Goal: Information Seeking & Learning: Check status

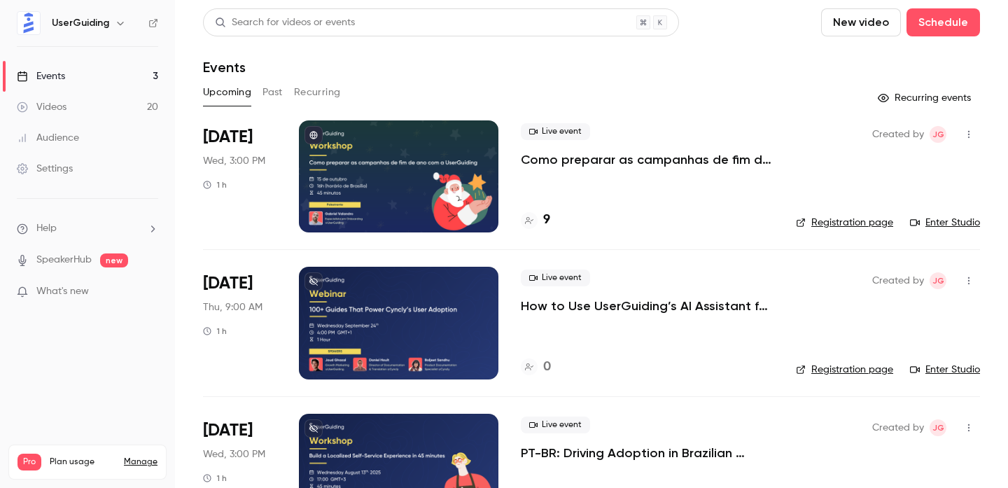
click at [273, 93] on button "Past" at bounding box center [273, 92] width 20 height 22
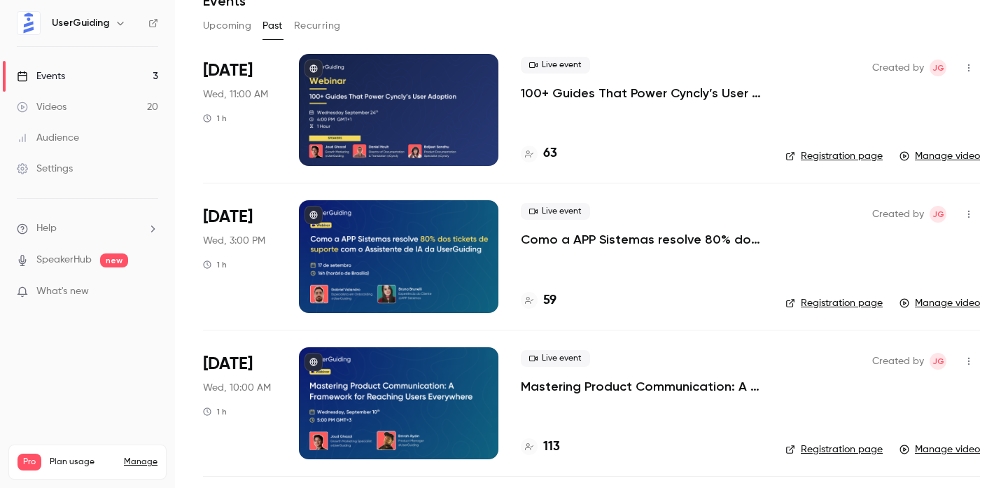
scroll to position [64, 0]
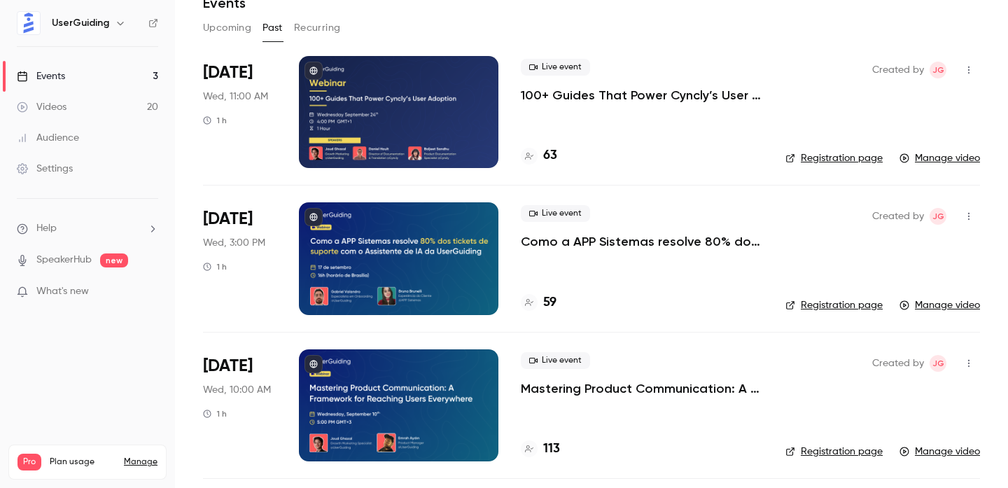
click at [424, 391] on div at bounding box center [399, 405] width 200 height 112
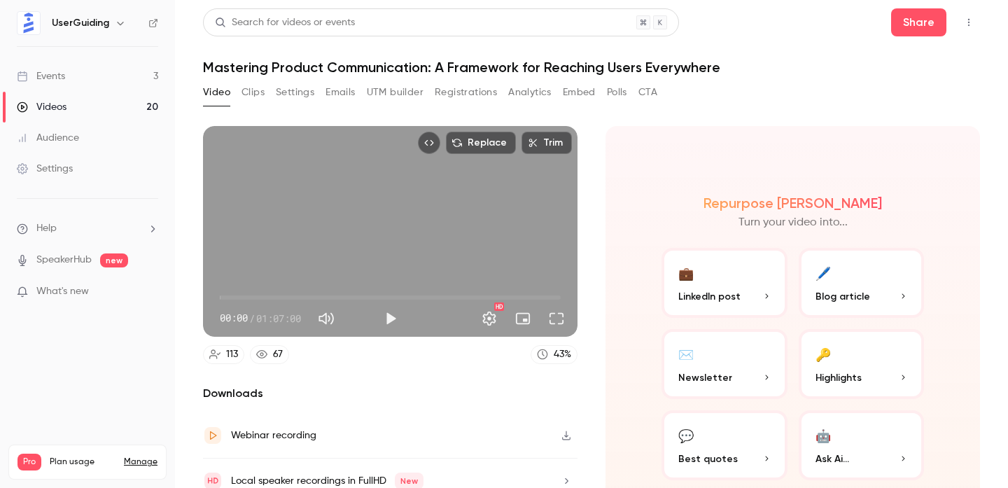
click at [258, 83] on button "Clips" at bounding box center [253, 92] width 23 height 22
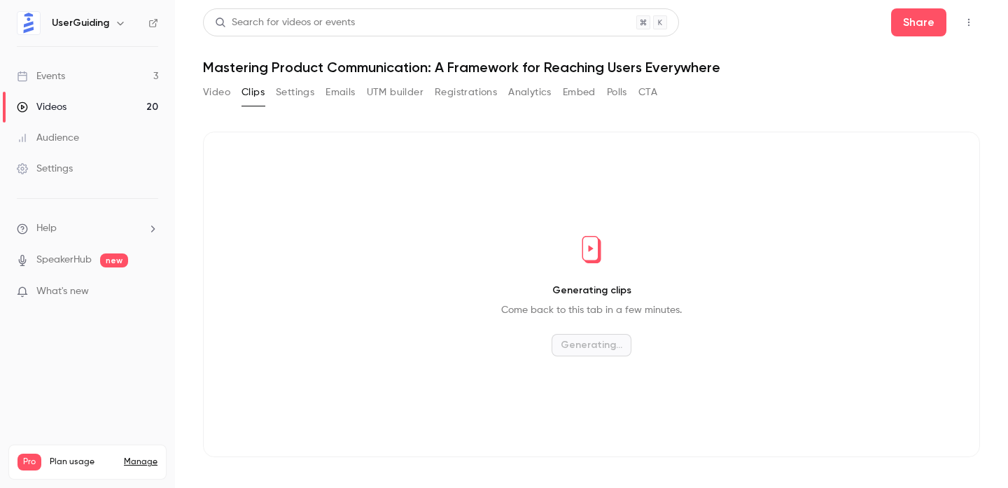
click at [305, 90] on button "Settings" at bounding box center [295, 92] width 39 height 22
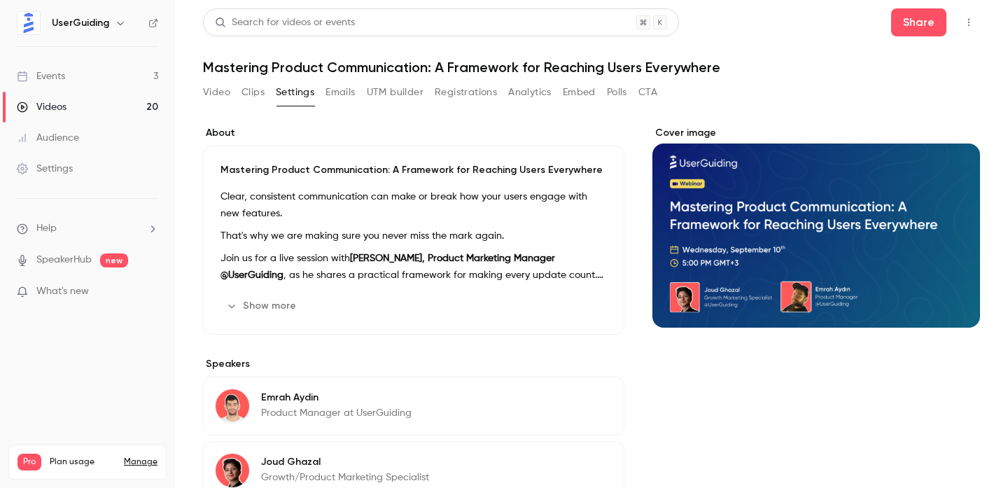
click at [340, 89] on button "Emails" at bounding box center [340, 92] width 29 height 22
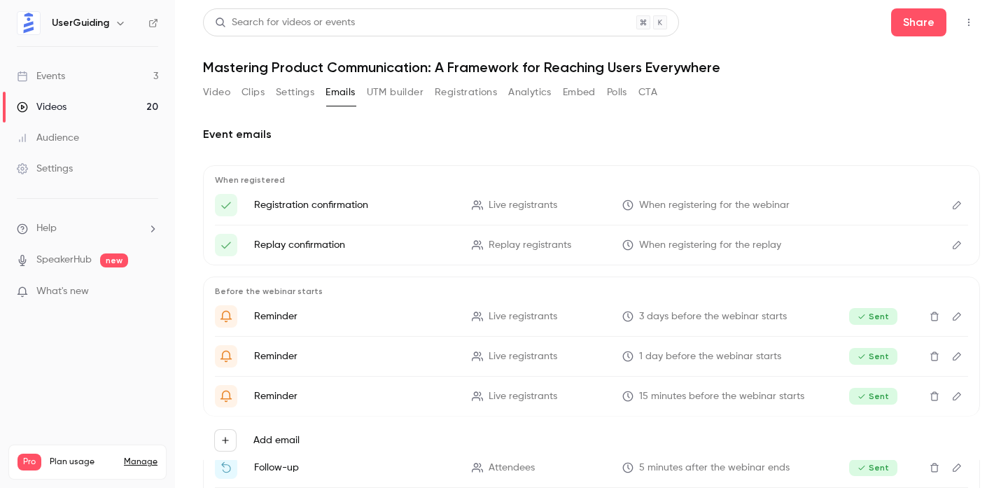
click at [403, 90] on button "UTM builder" at bounding box center [395, 92] width 57 height 22
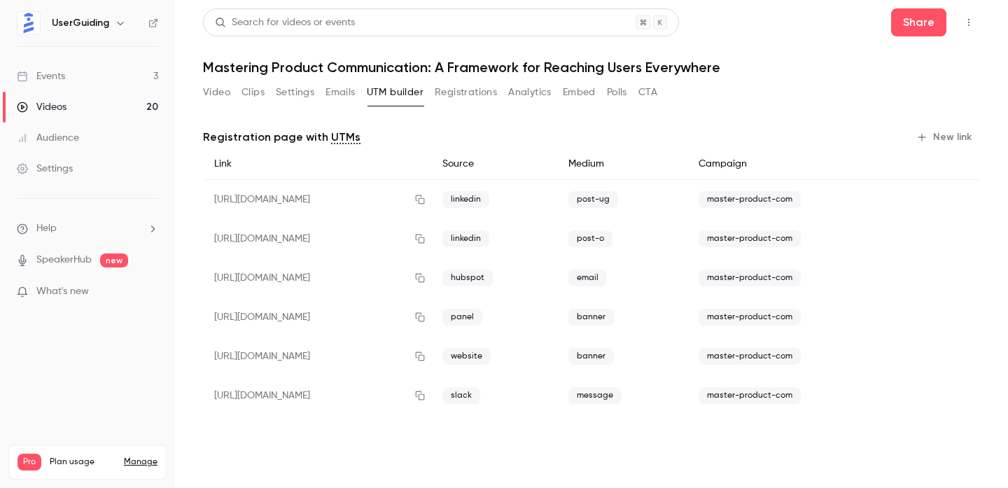
click at [467, 92] on button "Registrations" at bounding box center [466, 92] width 62 height 22
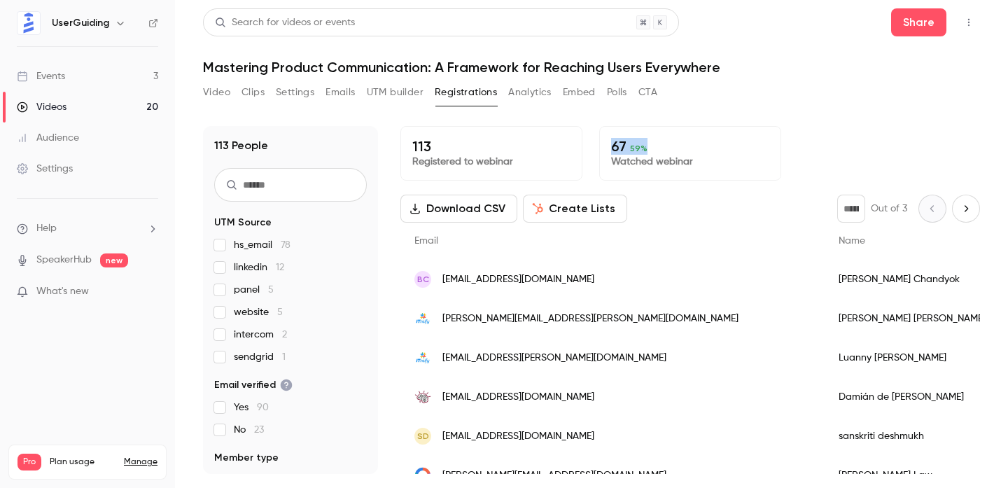
drag, startPoint x: 643, startPoint y: 144, endPoint x: 603, endPoint y: 144, distance: 40.6
click at [603, 144] on div "67 59 % Watched webinar" at bounding box center [690, 153] width 182 height 55
copy p "67 59 %"
drag, startPoint x: 689, startPoint y: 162, endPoint x: 612, endPoint y: 145, distance: 78.8
click at [612, 145] on div "67 59 % Watched webinar" at bounding box center [690, 153] width 182 height 55
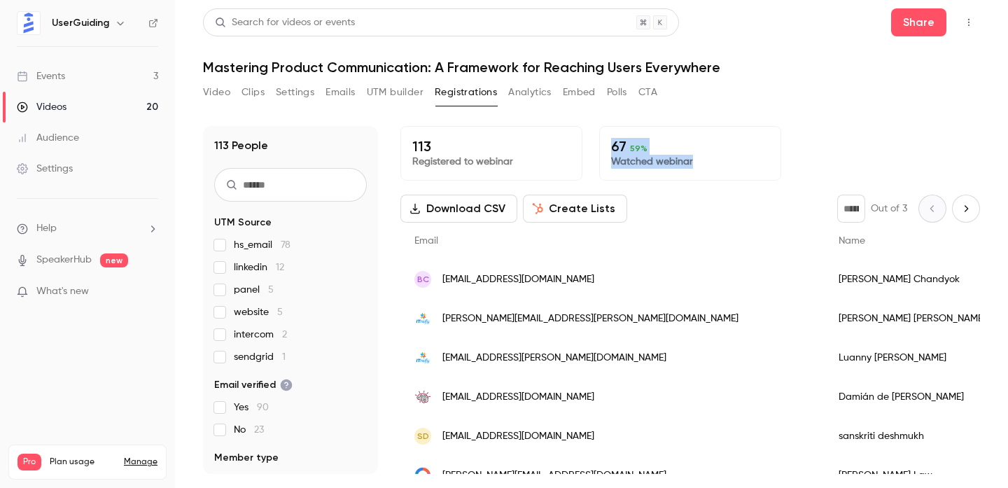
copy div "67 59 % Watched webinar"
click at [127, 103] on link "Videos 20" at bounding box center [87, 107] width 175 height 31
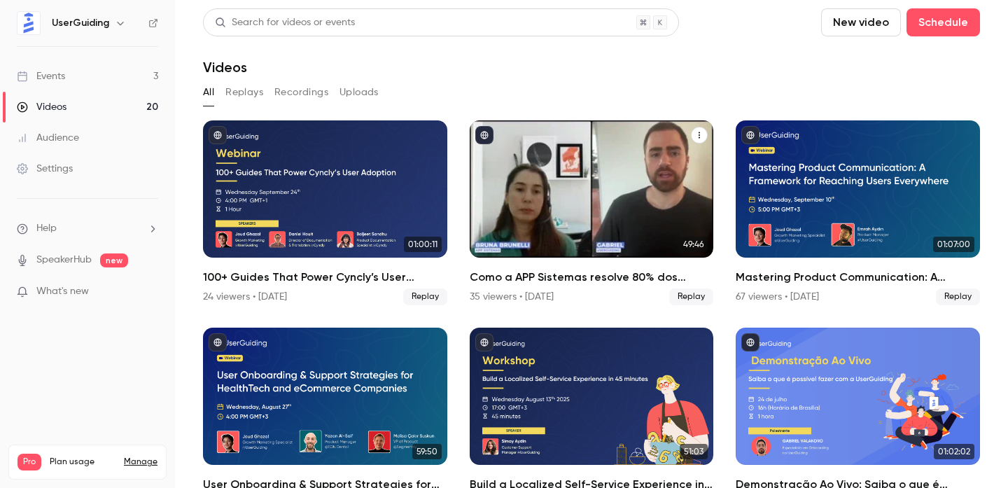
click at [629, 191] on div "Como a APP Sistemas resolve 80% dos tickets de suporte com o Assistente de IA d…" at bounding box center [592, 188] width 244 height 137
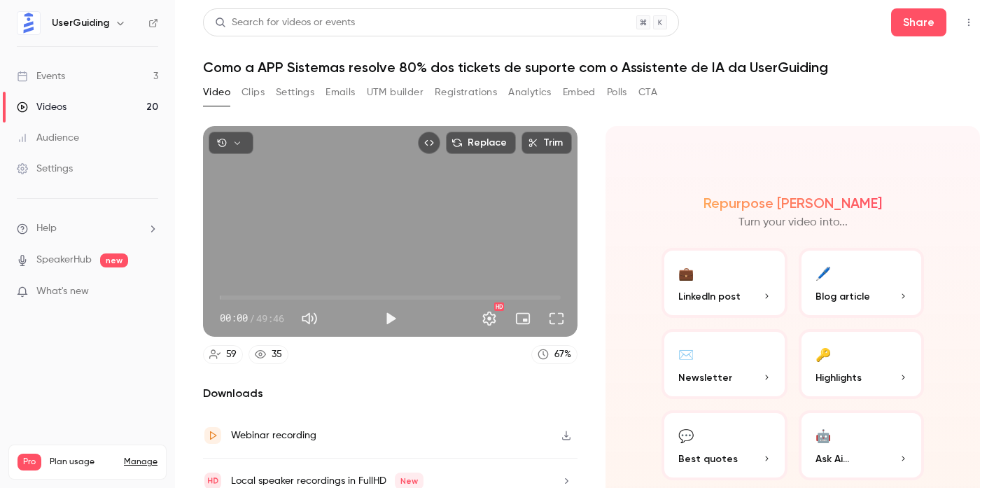
click at [288, 91] on button "Settings" at bounding box center [295, 92] width 39 height 22
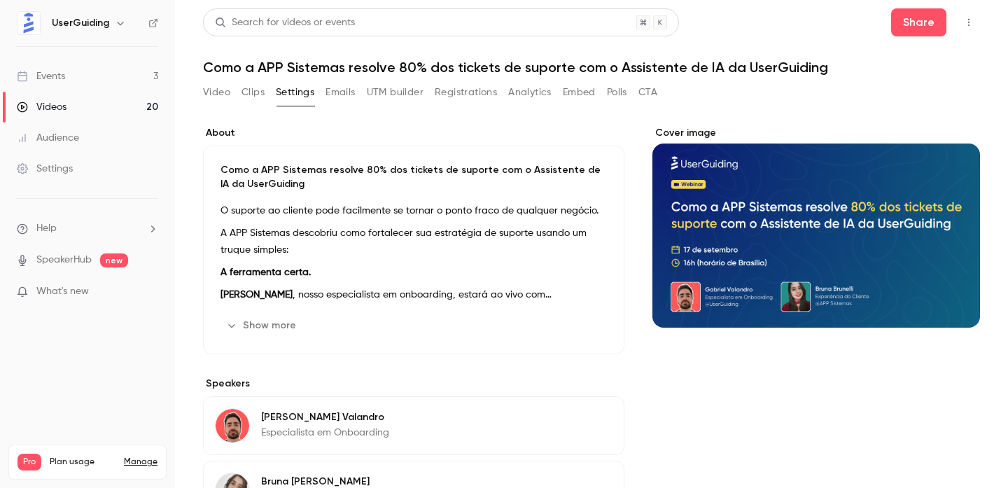
click at [343, 97] on button "Emails" at bounding box center [340, 92] width 29 height 22
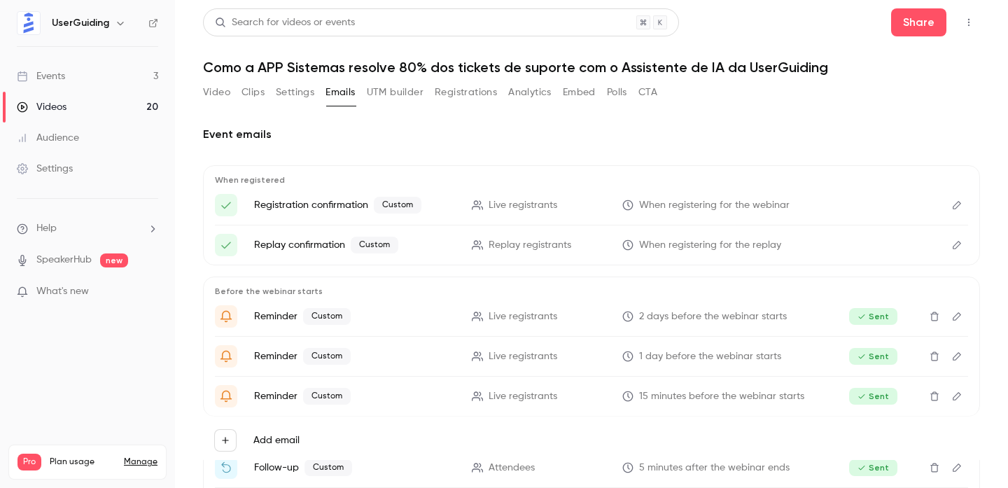
click at [482, 97] on button "Registrations" at bounding box center [466, 92] width 62 height 22
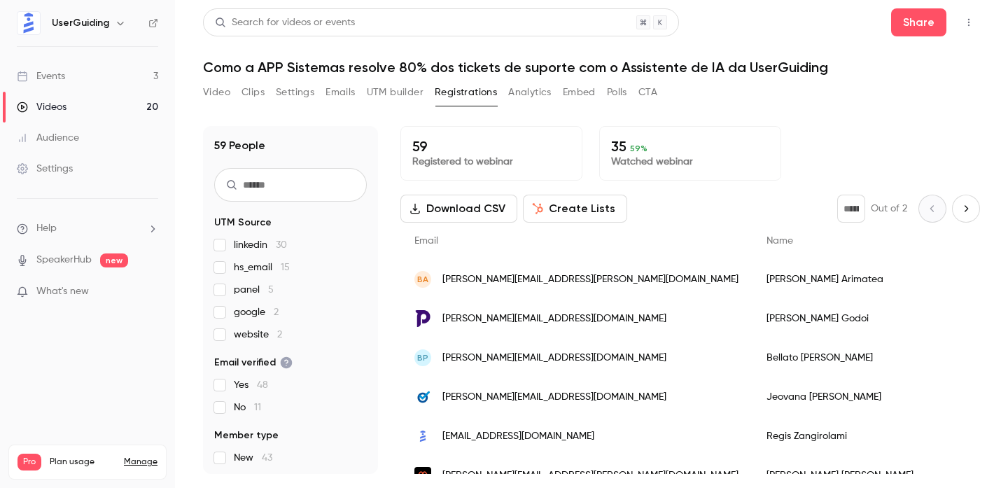
click at [632, 144] on span "59 %" at bounding box center [639, 149] width 18 height 10
copy p "35 59 %"
click at [81, 113] on link "Videos 20" at bounding box center [87, 107] width 175 height 31
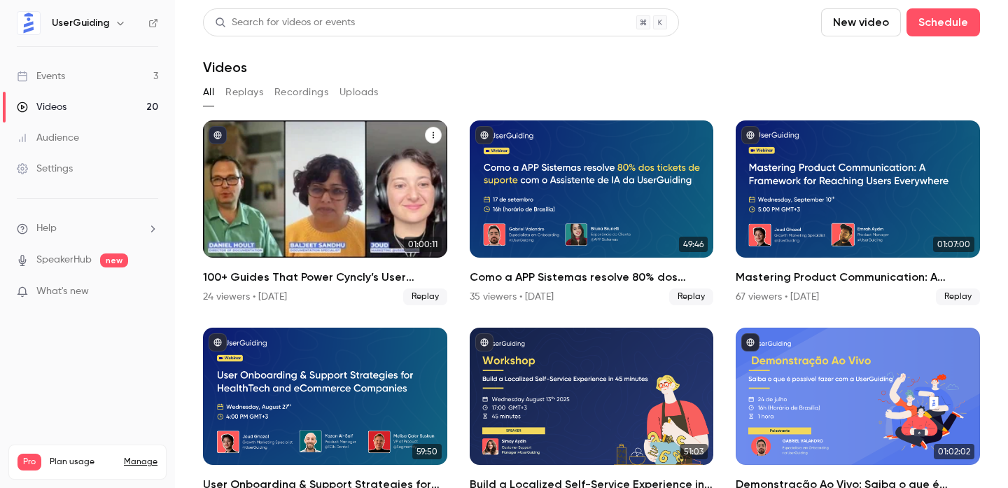
click at [317, 181] on div "100+ Guides That Power Cyncly’s User Adoption" at bounding box center [325, 188] width 244 height 137
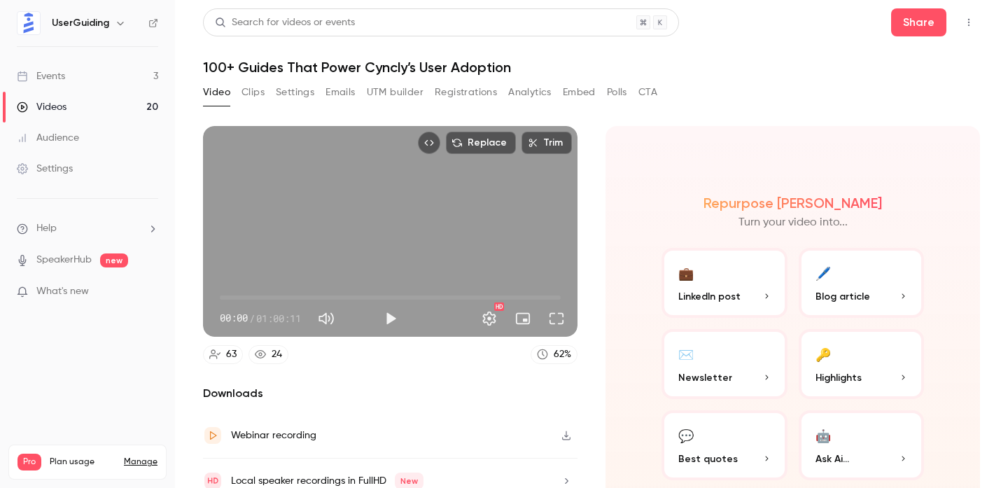
click at [473, 86] on button "Registrations" at bounding box center [466, 92] width 62 height 22
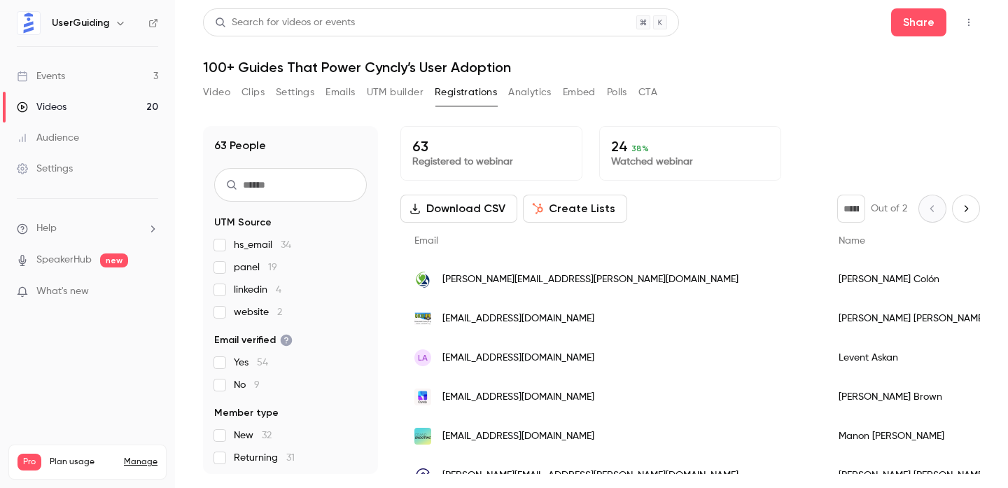
click at [639, 148] on span "38 %" at bounding box center [640, 149] width 18 height 10
copy p "24 38 %"
